Goal: Find specific page/section: Find specific page/section

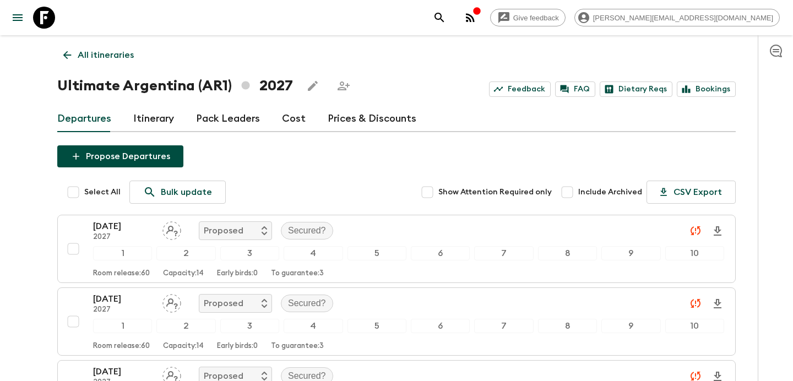
click at [477, 23] on icon "button" at bounding box center [470, 17] width 13 height 13
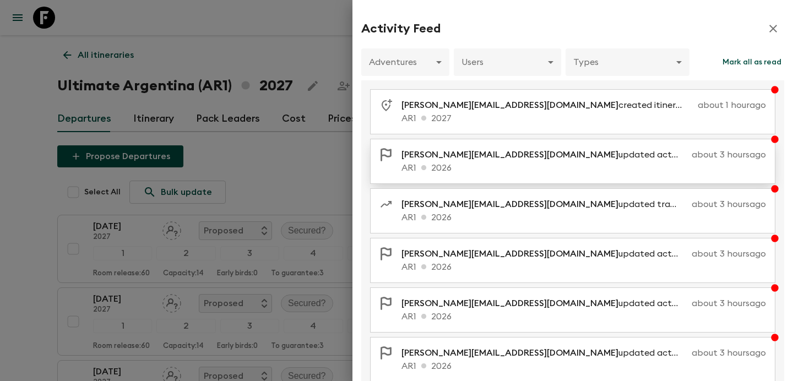
click at [433, 165] on p "AR1 2026" at bounding box center [583, 167] width 365 height 13
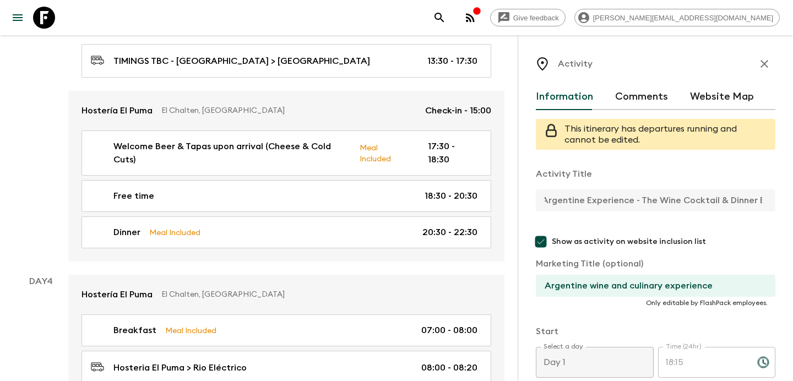
scroll to position [0, 59]
click at [765, 64] on icon "button" at bounding box center [764, 64] width 8 height 8
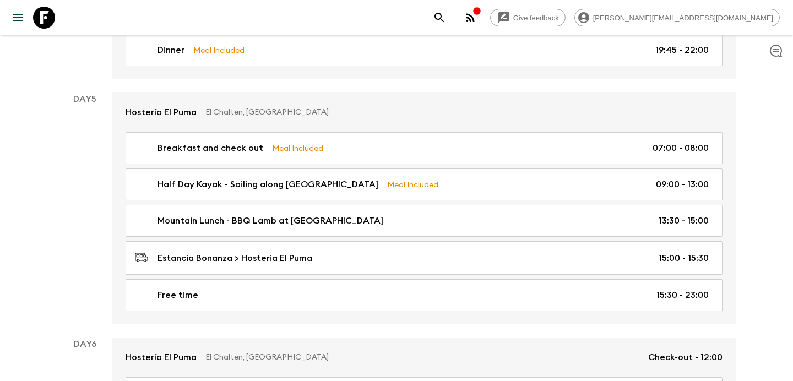
scroll to position [1343, 0]
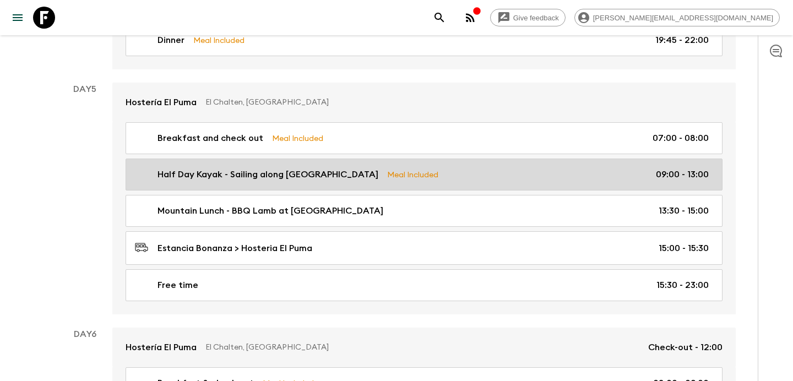
click at [401, 169] on link "Half Day Kayak - Sailing along Rio de Las Vueltas Meal Included 09:00 - 13:00" at bounding box center [424, 175] width 597 height 32
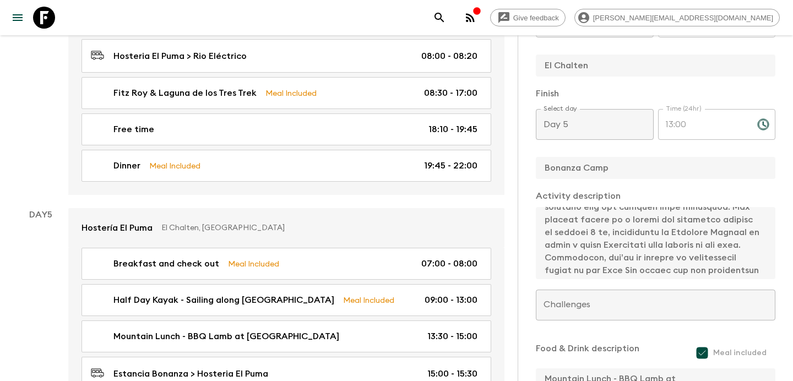
scroll to position [291, 0]
